Goal: Task Accomplishment & Management: Use online tool/utility

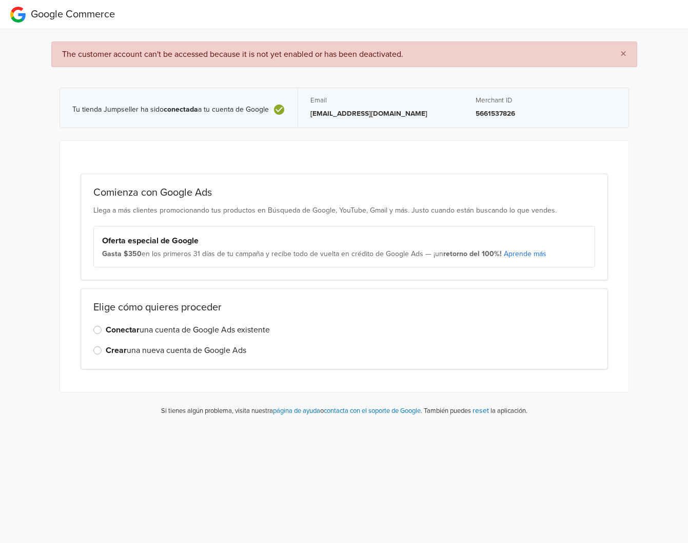
click at [104, 332] on div "Conectar una cuenta de Google Ads existente" at bounding box center [343, 330] width 501 height 12
click at [106, 328] on label "Conectar una cuenta de Google Ads existente" at bounding box center [188, 330] width 164 height 12
click at [0, 0] on input "Conectar una cuenta de Google Ads existente" at bounding box center [0, 0] width 0 height 0
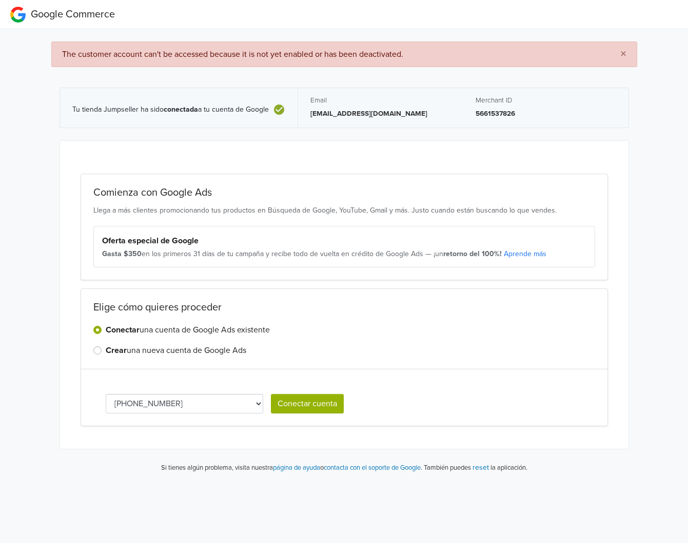
drag, startPoint x: 303, startPoint y: 402, endPoint x: 295, endPoint y: 445, distance: 43.7
click at [295, 445] on div "Comienza con Google Ads Llega a más clientes promocionando tus productos en Bús…" at bounding box center [344, 295] width 568 height 309
click at [253, 407] on select "[PHONE_NUMBER] 134-664-3096 [PHONE_NUMBER]" at bounding box center [185, 403] width 158 height 19
click at [296, 405] on button "Conectar cuenta" at bounding box center [307, 403] width 73 height 19
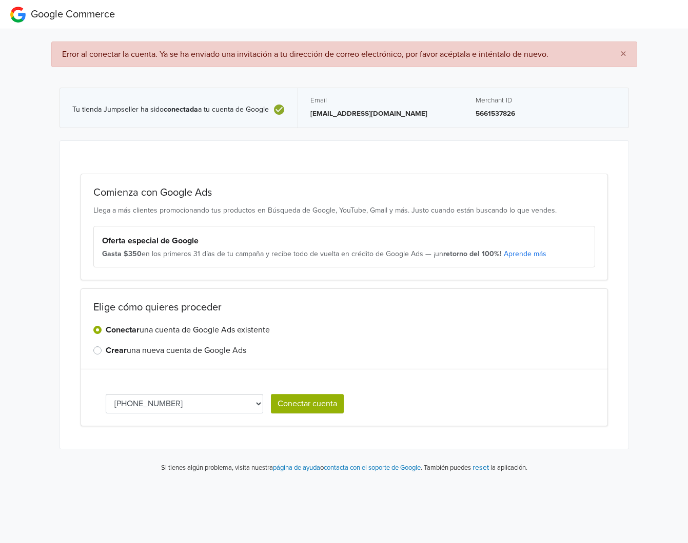
drag, startPoint x: 230, startPoint y: 397, endPoint x: 232, endPoint y: 404, distance: 7.5
click at [230, 397] on select "[PHONE_NUMBER] 134-664-3096 [PHONE_NUMBER]" at bounding box center [185, 403] width 158 height 19
select select "1346643096"
click at [304, 407] on button "Conectar cuenta" at bounding box center [307, 403] width 73 height 19
select select "1346643096"
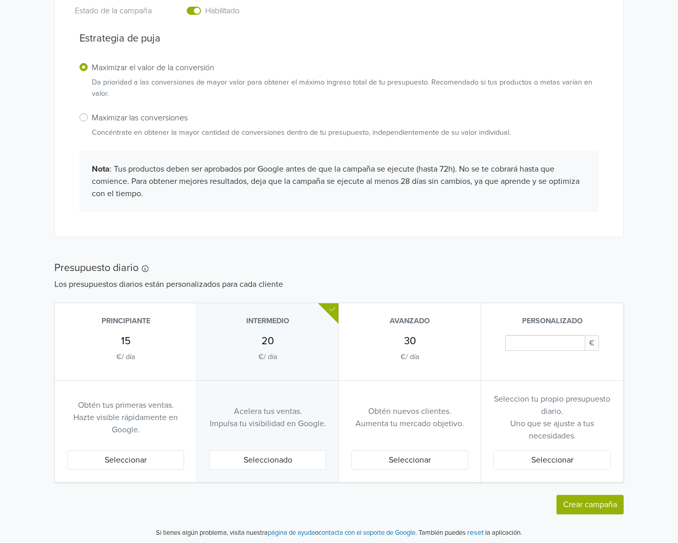
scroll to position [341, 0]
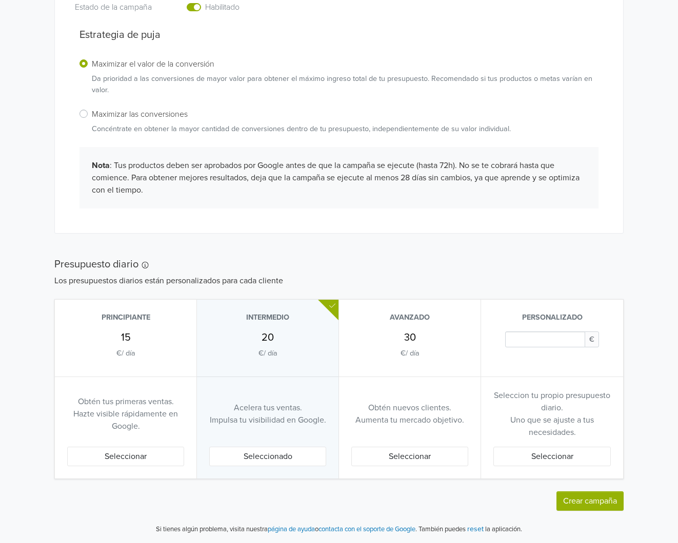
click at [142, 455] on button "Seleccionar" at bounding box center [125, 456] width 117 height 19
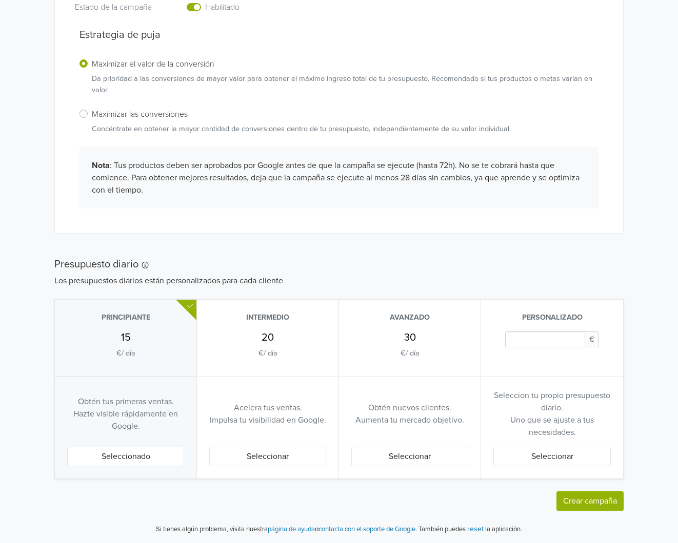
click at [547, 333] on input "Daily Custom Budget" at bounding box center [545, 340] width 80 height 16
type input "5"
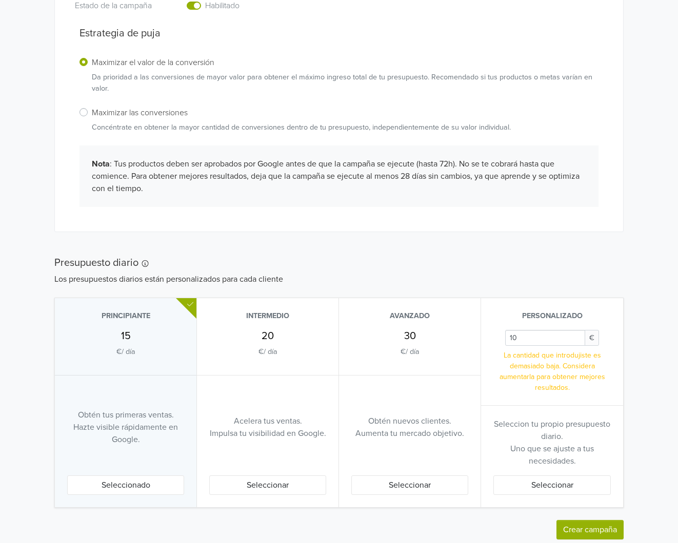
type input "10"
click at [592, 264] on h5 "Presupuesto diario" at bounding box center [338, 263] width 569 height 12
click at [134, 351] on p "€ / día" at bounding box center [125, 352] width 19 height 11
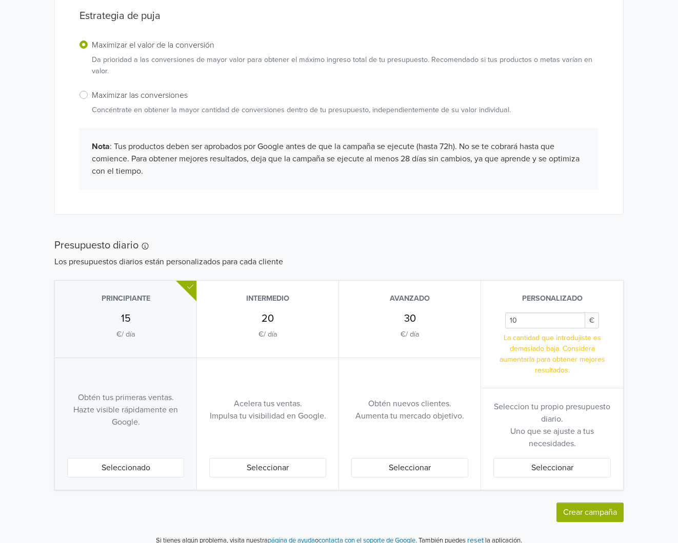
scroll to position [372, 0]
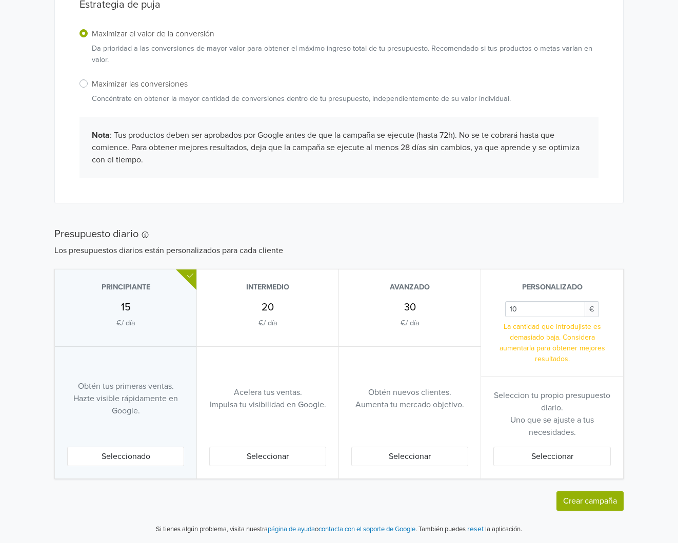
click at [133, 455] on button "Seleccionado" at bounding box center [125, 456] width 117 height 19
click at [591, 496] on button "Crear campaña" at bounding box center [589, 501] width 67 height 19
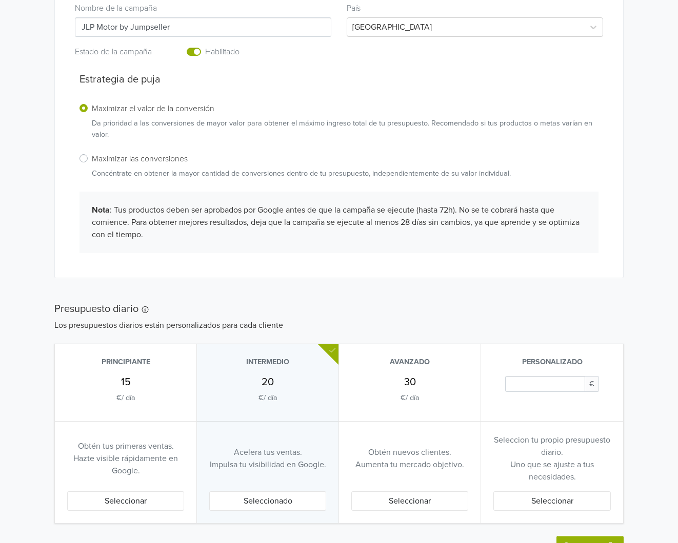
scroll to position [400, 0]
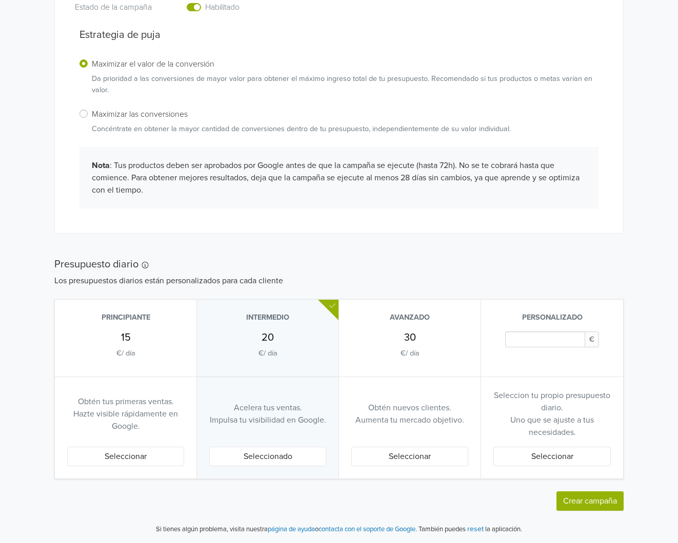
drag, startPoint x: 583, startPoint y: 487, endPoint x: 585, endPoint y: 501, distance: 14.4
click at [585, 489] on div "Nueva campaña de rendimiento máximo Esta campaña de rendimiento máximo se crear…" at bounding box center [338, 160] width 569 height 702
click at [585, 501] on button "Crear campaña" at bounding box center [589, 501] width 67 height 19
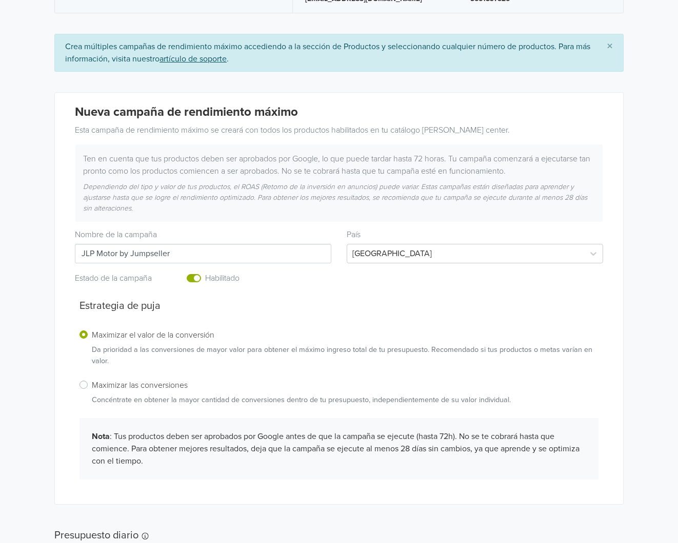
scroll to position [128, 0]
